Goal: Book appointment/travel/reservation

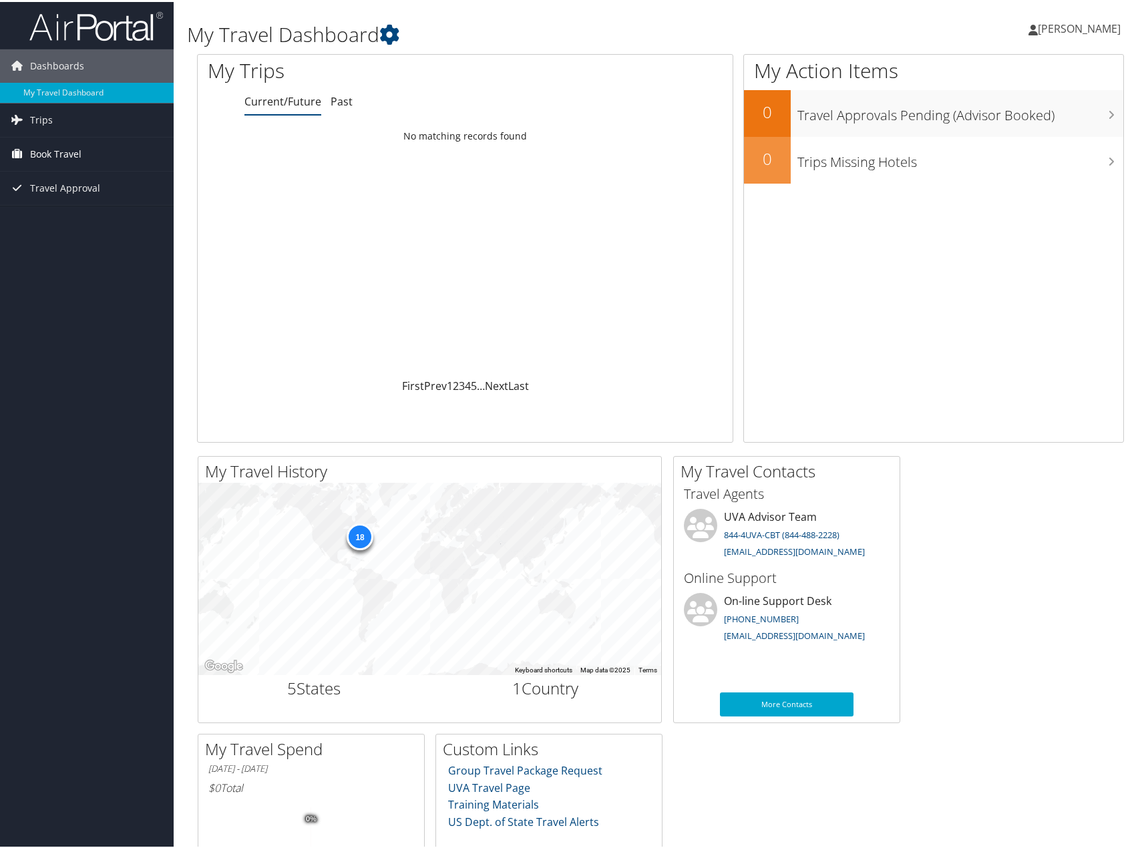
click at [38, 154] on span "Book Travel" at bounding box center [55, 152] width 51 height 33
click at [62, 224] on link "Book/Manage Online Trips" at bounding box center [87, 219] width 174 height 20
